Goal: Communication & Community: Participate in discussion

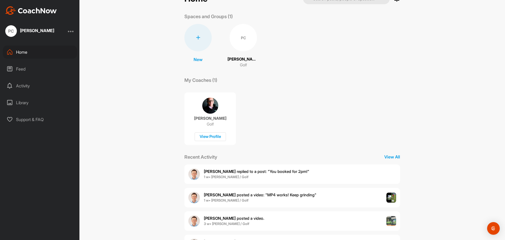
scroll to position [44, 0]
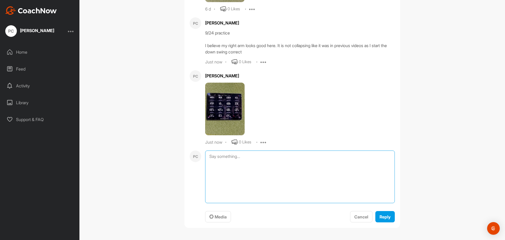
click at [246, 203] on textarea at bounding box center [300, 176] width 190 height 53
click at [220, 217] on span "Media" at bounding box center [217, 216] width 17 height 5
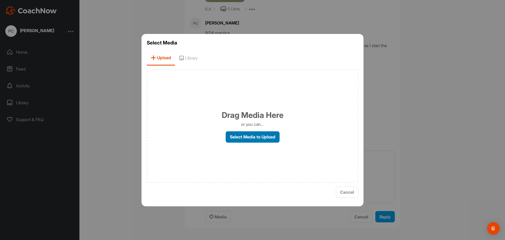
click at [239, 139] on label "Select Media to Upload" at bounding box center [253, 136] width 54 height 11
click at [0, 0] on input "Select Media to Upload" at bounding box center [0, 0] width 0 height 0
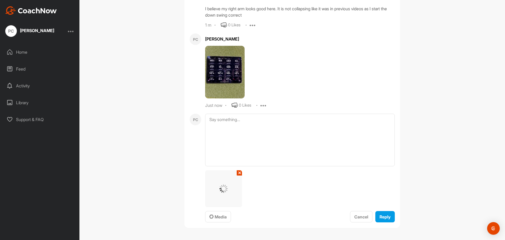
scroll to position [23117, 0]
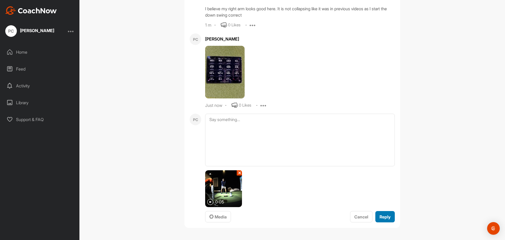
click at [385, 219] on span "Reply" at bounding box center [384, 216] width 11 height 5
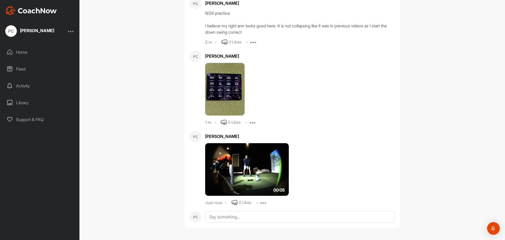
scroll to position [23110, 0]
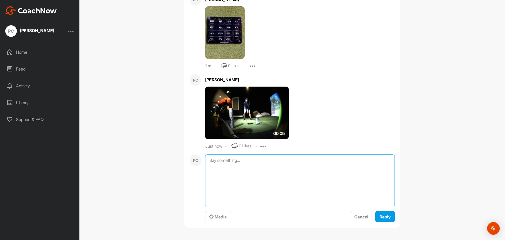
click at [233, 207] on textarea at bounding box center [300, 180] width 190 height 53
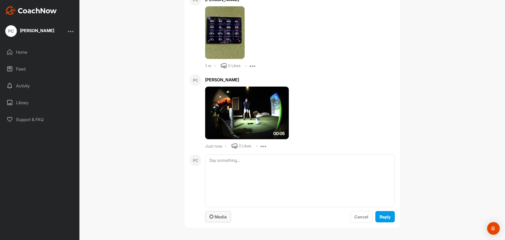
click at [220, 219] on span "Media" at bounding box center [217, 216] width 17 height 5
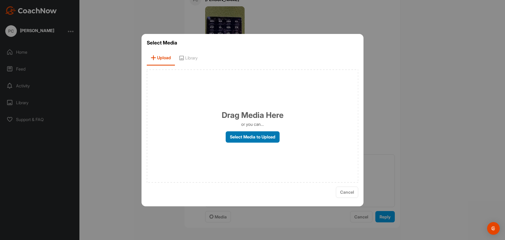
click at [269, 137] on label "Select Media to Upload" at bounding box center [253, 136] width 54 height 11
click at [0, 0] on input "Select Media to Upload" at bounding box center [0, 0] width 0 height 0
click at [237, 133] on label "Select Media to Upload" at bounding box center [253, 136] width 54 height 11
click at [0, 0] on input "Select Media to Upload" at bounding box center [0, 0] width 0 height 0
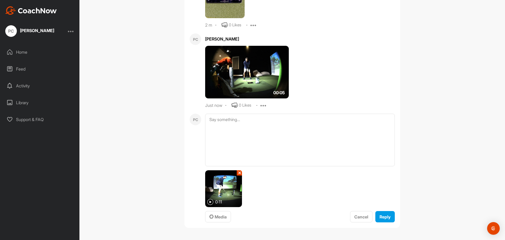
scroll to position [23208, 0]
click at [383, 219] on span "Reply" at bounding box center [384, 216] width 11 height 5
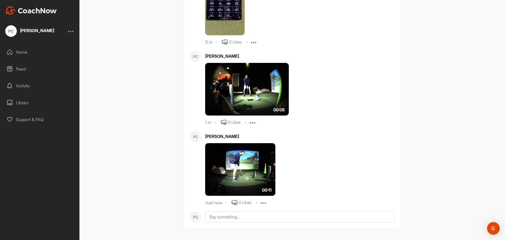
scroll to position [23191, 0]
click at [24, 53] on div "Home" at bounding box center [40, 51] width 74 height 13
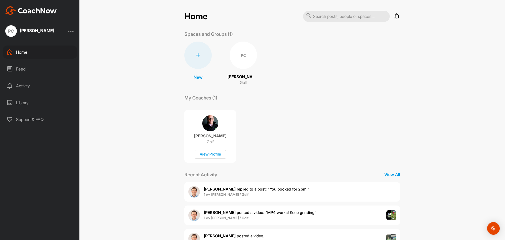
click at [224, 190] on span "[PERSON_NAME] replied to a post : "You booked for 2pm!"" at bounding box center [256, 188] width 105 height 5
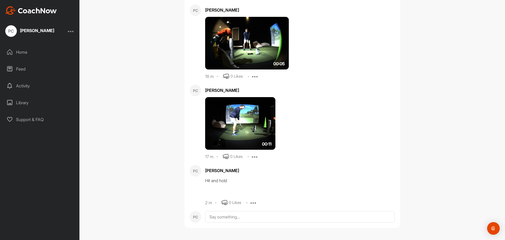
scroll to position [23281, 0]
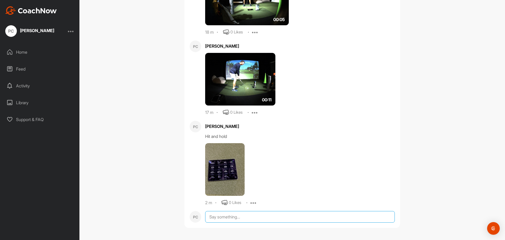
click at [259, 214] on textarea at bounding box center [300, 217] width 190 height 12
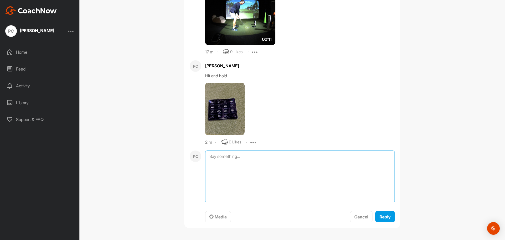
scroll to position [23341, 0]
click at [223, 216] on span "Media" at bounding box center [217, 216] width 17 height 5
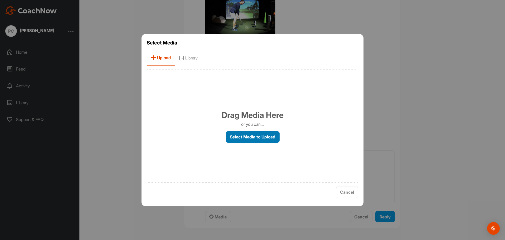
click at [244, 138] on label "Select Media to Upload" at bounding box center [253, 136] width 54 height 11
click at [0, 0] on input "Select Media to Upload" at bounding box center [0, 0] width 0 height 0
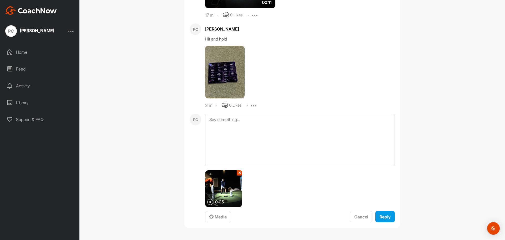
scroll to position [23378, 0]
click at [385, 215] on span "Reply" at bounding box center [384, 216] width 11 height 5
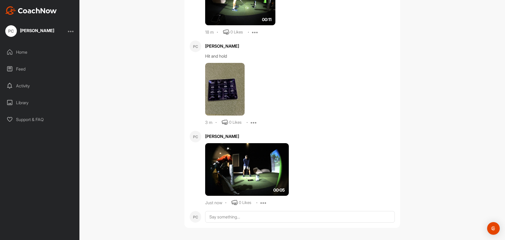
scroll to position [23361, 0]
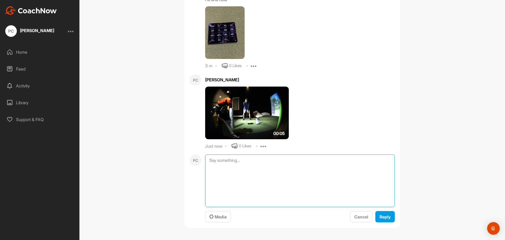
click at [259, 207] on textarea at bounding box center [300, 180] width 190 height 53
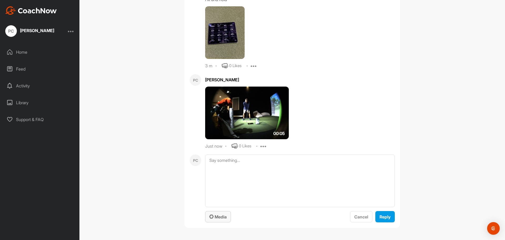
click at [225, 219] on span "Media" at bounding box center [217, 216] width 17 height 5
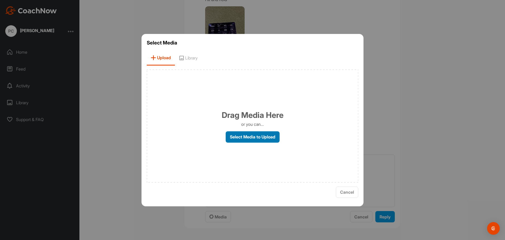
click at [240, 132] on label "Select Media to Upload" at bounding box center [253, 136] width 54 height 11
click at [0, 0] on input "Select Media to Upload" at bounding box center [0, 0] width 0 height 0
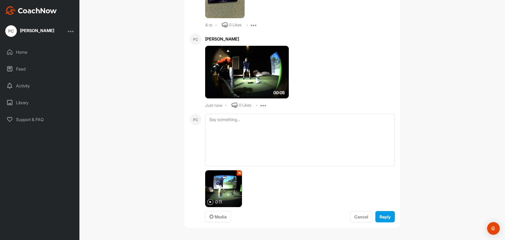
scroll to position [23458, 0]
click at [380, 215] on span "Reply" at bounding box center [384, 216] width 11 height 5
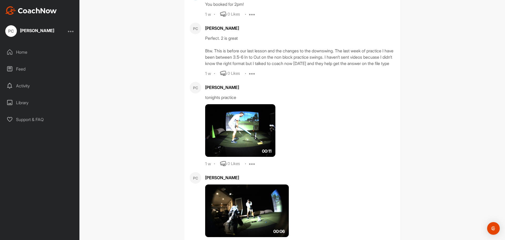
scroll to position [21931, 0]
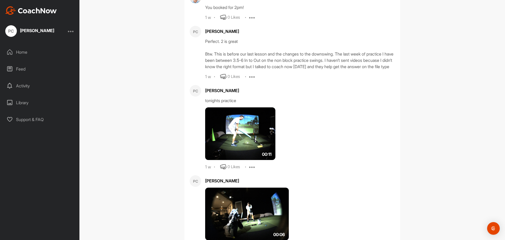
click at [26, 52] on div "Home" at bounding box center [40, 51] width 74 height 13
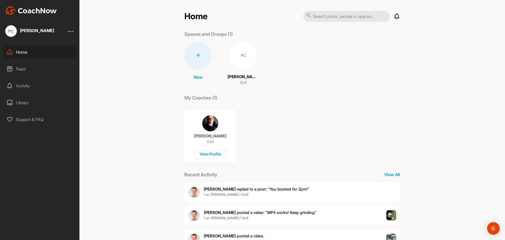
click at [208, 189] on b "[PERSON_NAME]" at bounding box center [220, 188] width 32 height 5
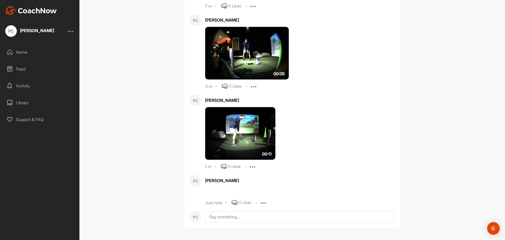
scroll to position [23521, 0]
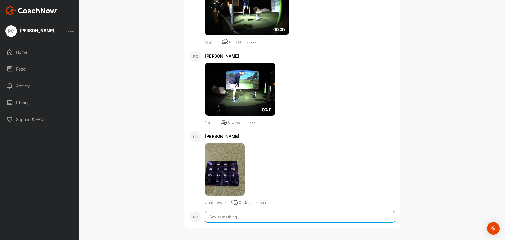
click at [276, 220] on textarea at bounding box center [300, 217] width 190 height 12
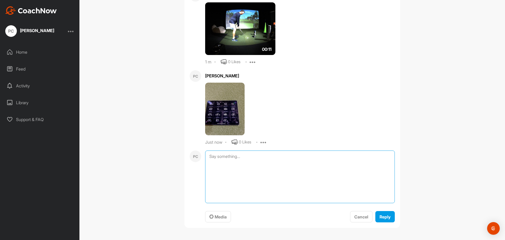
scroll to position [23582, 0]
click at [225, 215] on button "Media" at bounding box center [218, 216] width 26 height 11
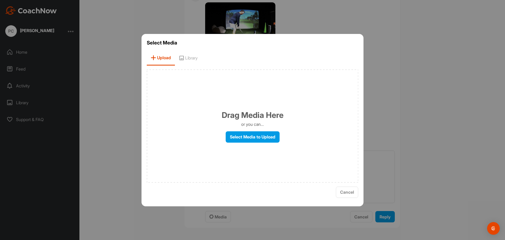
click at [246, 143] on div "Drag Media Here or you can... Select Media to Upload" at bounding box center [252, 125] width 211 height 113
click at [232, 131] on label "Select Media to Upload" at bounding box center [253, 136] width 54 height 11
click at [0, 0] on input "Select Media to Upload" at bounding box center [0, 0] width 0 height 0
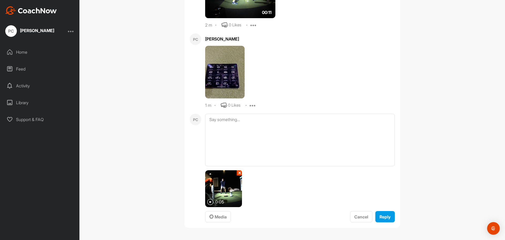
scroll to position [23619, 0]
click at [387, 217] on span "Reply" at bounding box center [384, 216] width 11 height 5
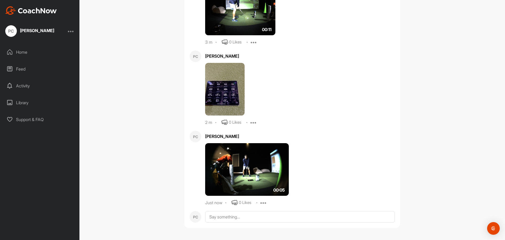
scroll to position [23601, 0]
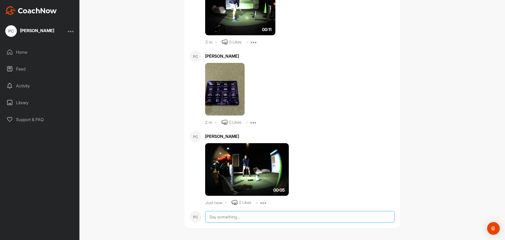
click at [244, 219] on textarea at bounding box center [300, 217] width 190 height 12
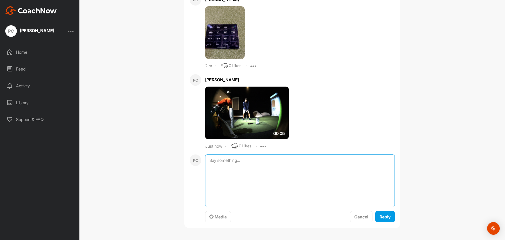
scroll to position [23658, 0]
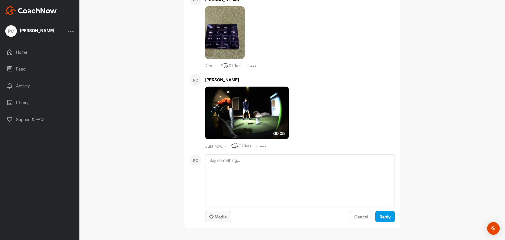
click at [215, 219] on div "Media" at bounding box center [217, 216] width 17 height 6
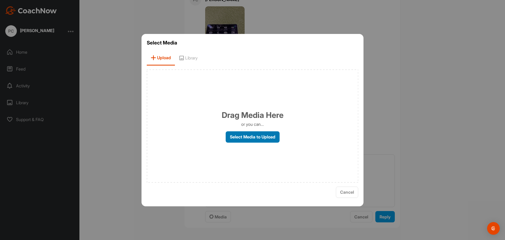
click at [261, 136] on label "Select Media to Upload" at bounding box center [253, 136] width 54 height 11
click at [0, 0] on input "Select Media to Upload" at bounding box center [0, 0] width 0 height 0
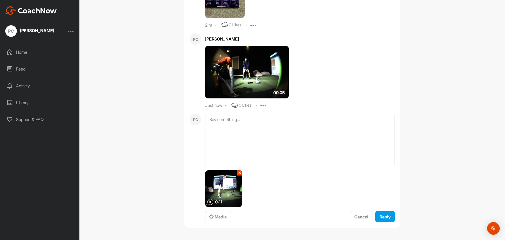
scroll to position [23699, 0]
click at [383, 215] on span "Reply" at bounding box center [384, 216] width 11 height 5
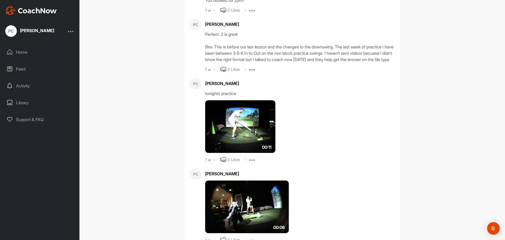
scroll to position [21931, 0]
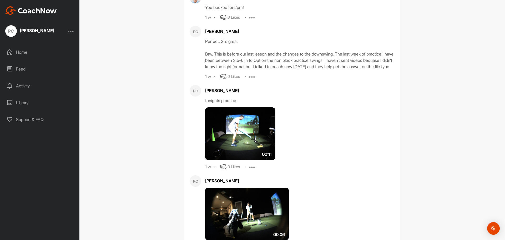
click at [26, 51] on div "Home" at bounding box center [40, 51] width 74 height 13
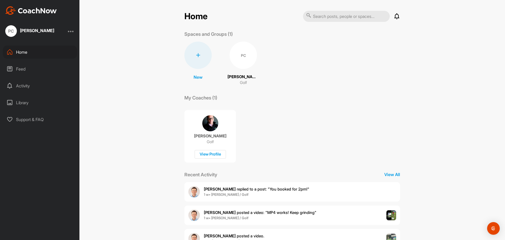
click at [223, 185] on div "[PERSON_NAME] replied to a post : "You booked for 2pm!" 1 w • [PERSON_NAME] / G…" at bounding box center [292, 191] width 216 height 19
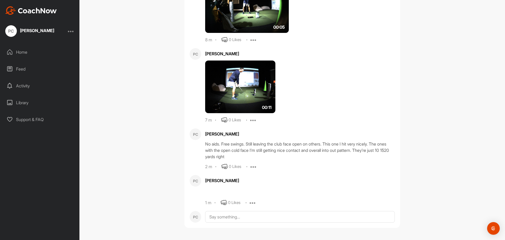
scroll to position [23808, 0]
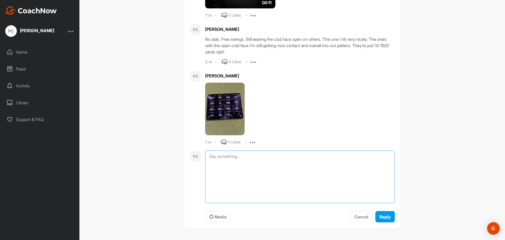
click at [227, 203] on textarea at bounding box center [300, 176] width 190 height 53
click at [227, 216] on button "Media" at bounding box center [218, 216] width 26 height 11
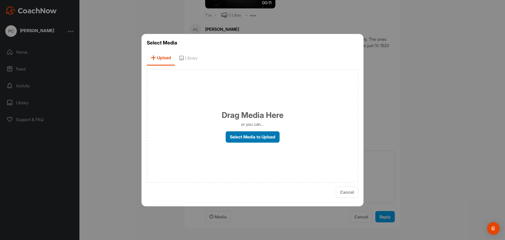
click at [252, 136] on label "Select Media to Upload" at bounding box center [253, 136] width 54 height 11
click at [0, 0] on input "Select Media to Upload" at bounding box center [0, 0] width 0 height 0
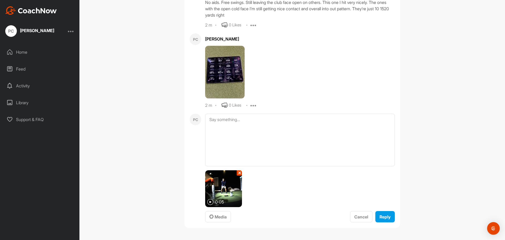
scroll to position [23906, 0]
click at [382, 213] on button "Reply" at bounding box center [384, 216] width 19 height 11
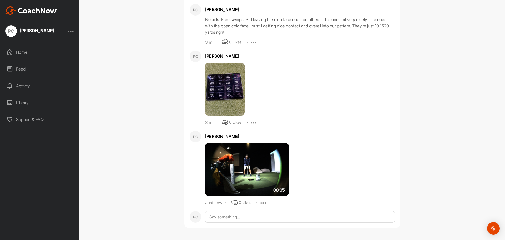
scroll to position [23889, 0]
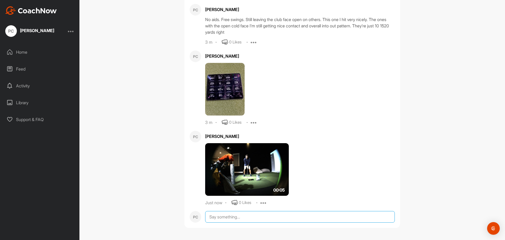
click at [267, 214] on textarea at bounding box center [300, 217] width 190 height 12
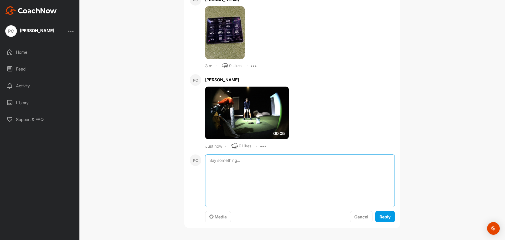
scroll to position [23945, 0]
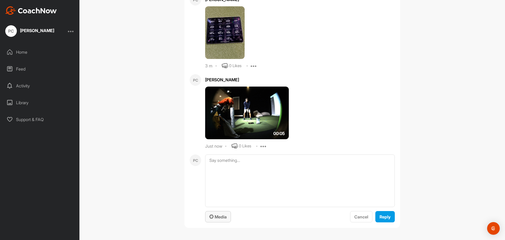
click at [227, 216] on button "Media" at bounding box center [218, 216] width 26 height 11
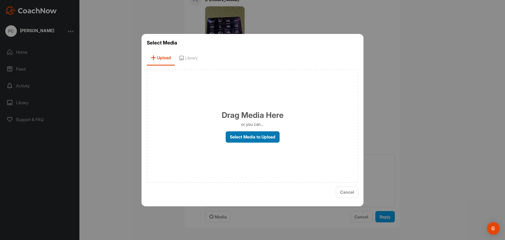
click at [254, 139] on label "Select Media to Upload" at bounding box center [253, 136] width 54 height 11
click at [0, 0] on input "Select Media to Upload" at bounding box center [0, 0] width 0 height 0
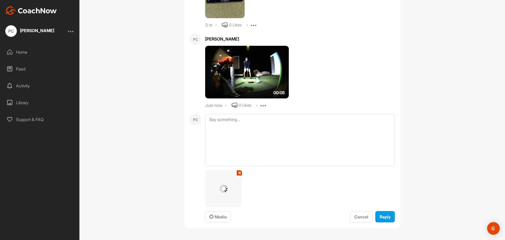
scroll to position [23986, 0]
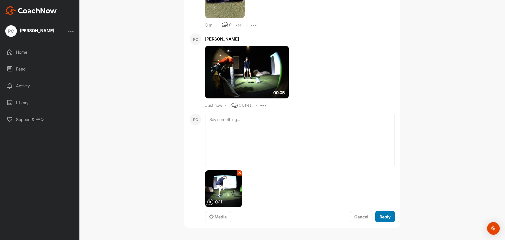
click at [388, 214] on span "Reply" at bounding box center [384, 216] width 11 height 5
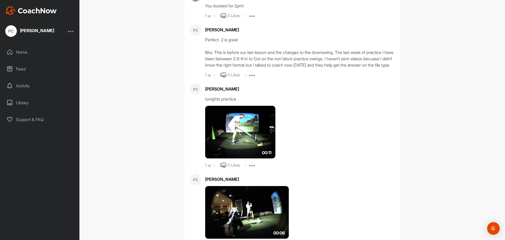
scroll to position [21931, 0]
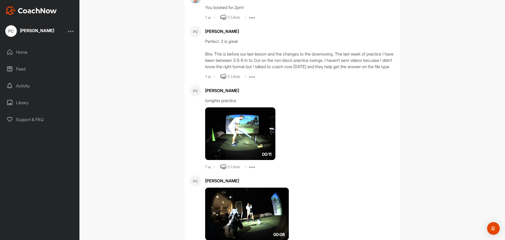
click at [22, 49] on div "Home" at bounding box center [40, 51] width 74 height 13
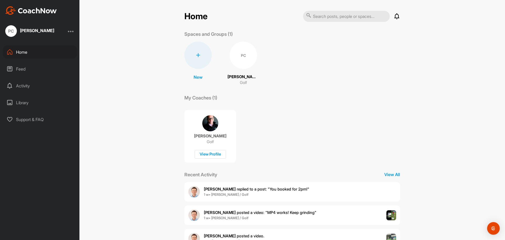
click at [206, 190] on b "[PERSON_NAME]" at bounding box center [220, 188] width 32 height 5
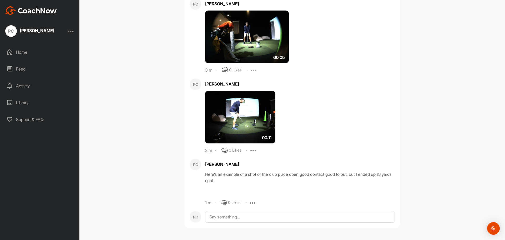
scroll to position [24065, 0]
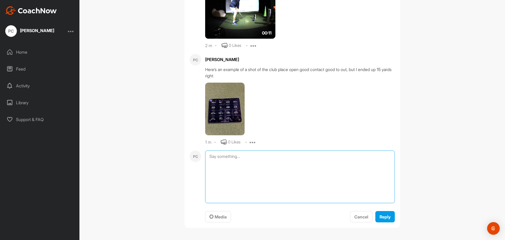
click at [250, 203] on textarea at bounding box center [300, 176] width 190 height 53
click at [214, 217] on span "Media" at bounding box center [217, 216] width 17 height 5
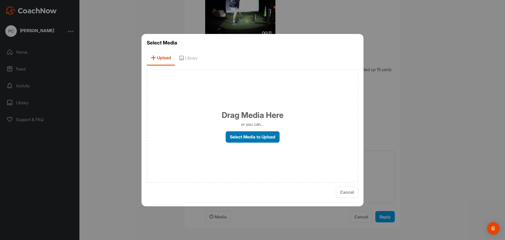
click at [241, 135] on label "Select Media to Upload" at bounding box center [253, 136] width 54 height 11
click at [0, 0] on input "Select Media to Upload" at bounding box center [0, 0] width 0 height 0
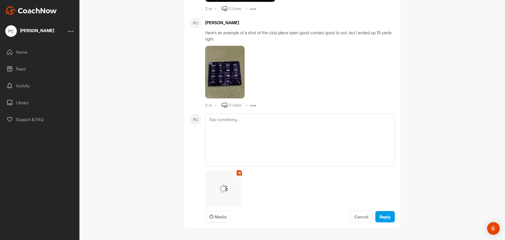
scroll to position [24162, 0]
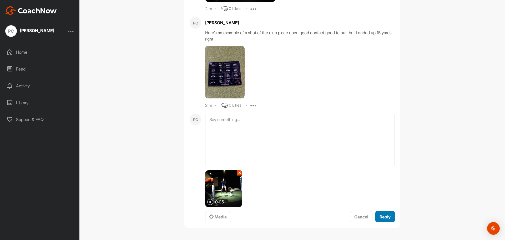
click at [382, 215] on span "Reply" at bounding box center [384, 216] width 11 height 5
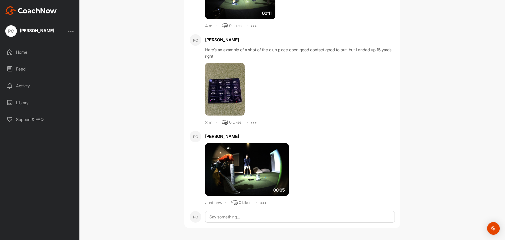
scroll to position [24145, 0]
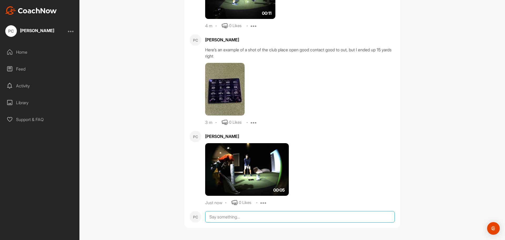
click at [246, 215] on textarea at bounding box center [300, 217] width 190 height 12
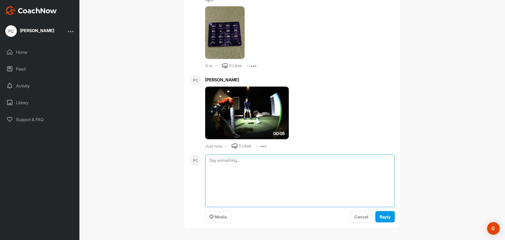
scroll to position [24202, 0]
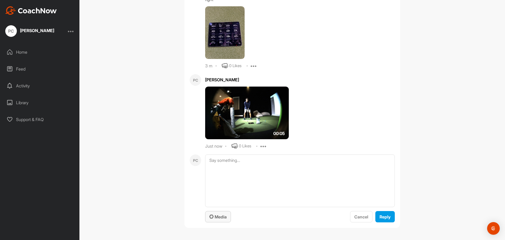
click at [221, 216] on span "Media" at bounding box center [217, 216] width 17 height 5
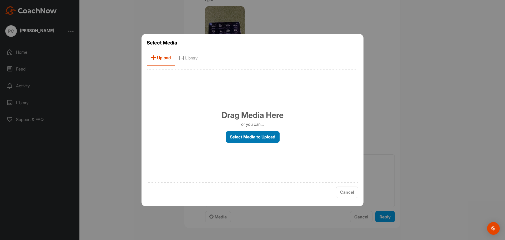
click at [259, 134] on label "Select Media to Upload" at bounding box center [253, 136] width 54 height 11
click at [0, 0] on input "Select Media to Upload" at bounding box center [0, 0] width 0 height 0
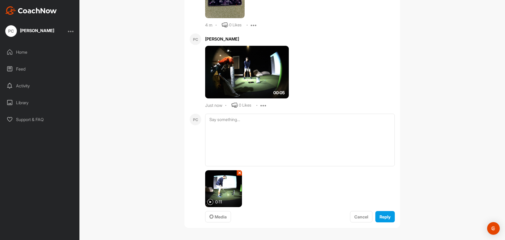
scroll to position [24243, 0]
click at [377, 213] on button "Reply" at bounding box center [384, 216] width 19 height 11
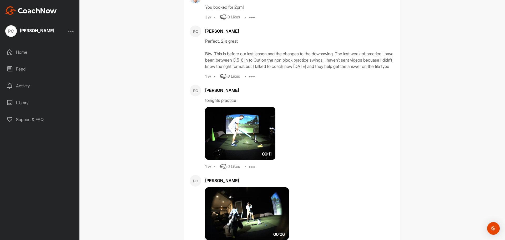
scroll to position [21931, 0]
click at [24, 54] on div "Home" at bounding box center [40, 51] width 74 height 13
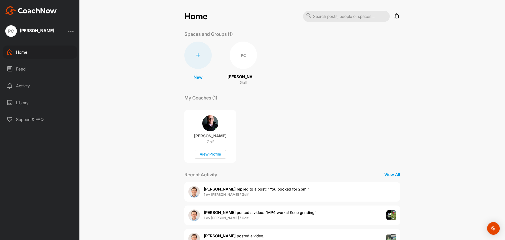
click at [234, 188] on span "[PERSON_NAME] replied to a post : "You booked for 2pm!"" at bounding box center [256, 188] width 105 height 5
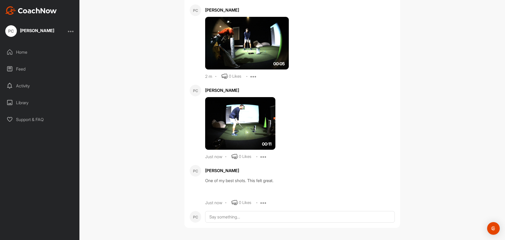
scroll to position [24316, 0]
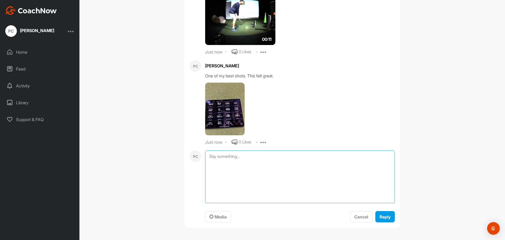
click at [289, 203] on textarea at bounding box center [300, 176] width 190 height 53
click at [223, 215] on span "Media" at bounding box center [217, 216] width 17 height 5
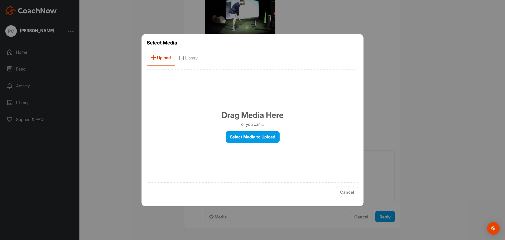
click at [241, 130] on div "Drag Media Here or you can... Select Media to Upload" at bounding box center [252, 125] width 211 height 113
click at [245, 135] on label "Select Media to Upload" at bounding box center [253, 136] width 54 height 11
click at [0, 0] on input "Select Media to Upload" at bounding box center [0, 0] width 0 height 0
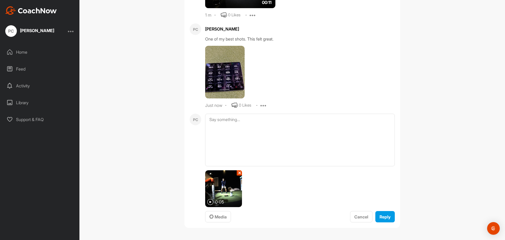
scroll to position [24413, 0]
click at [379, 216] on span "Reply" at bounding box center [384, 216] width 11 height 5
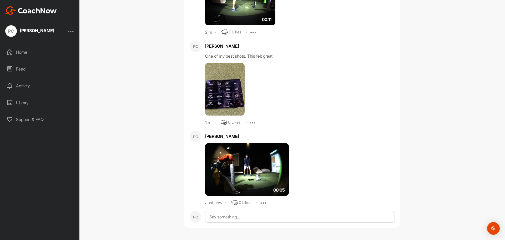
scroll to position [24396, 0]
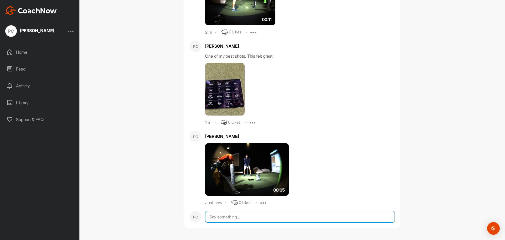
click at [263, 220] on textarea at bounding box center [300, 217] width 190 height 12
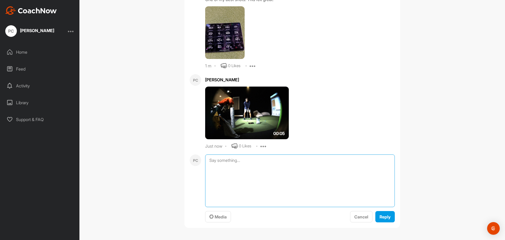
scroll to position [24452, 0]
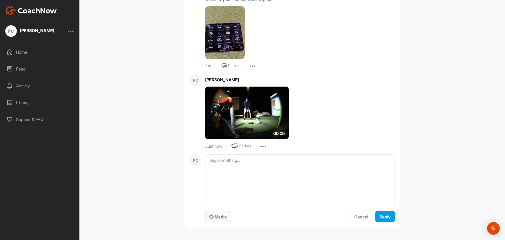
click at [222, 220] on button "Media" at bounding box center [218, 216] width 26 height 11
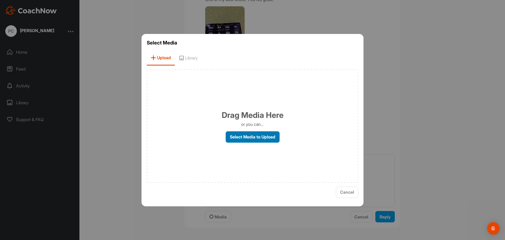
click at [238, 137] on label "Select Media to Upload" at bounding box center [253, 136] width 54 height 11
click at [0, 0] on input "Select Media to Upload" at bounding box center [0, 0] width 0 height 0
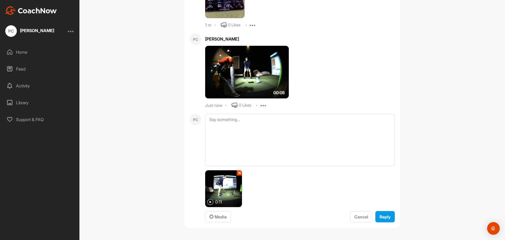
scroll to position [24493, 0]
click at [375, 215] on button "Reply" at bounding box center [384, 216] width 19 height 11
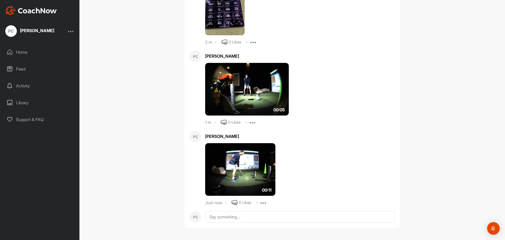
scroll to position [24476, 0]
